Goal: Navigation & Orientation: Find specific page/section

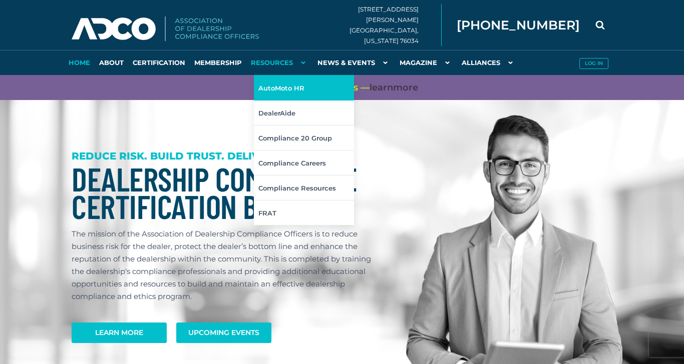
click at [290, 87] on link "AutoMoto HR" at bounding box center [304, 87] width 100 height 25
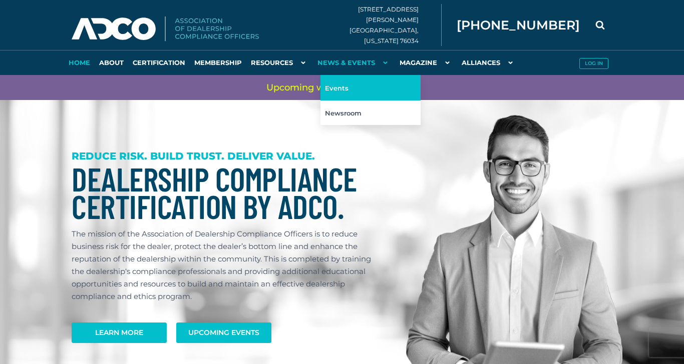
click at [345, 91] on link "Events" at bounding box center [370, 87] width 100 height 25
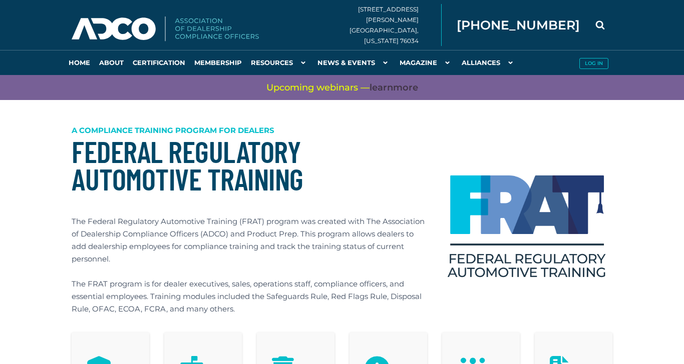
scroll to position [1, 0]
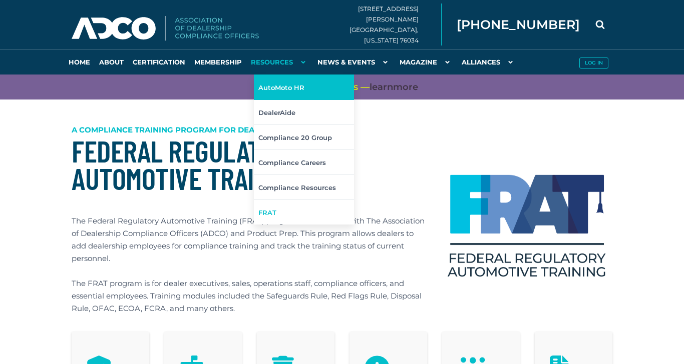
click at [283, 78] on link "AutoMoto HR" at bounding box center [304, 87] width 100 height 25
